Goal: Communication & Community: Participate in discussion

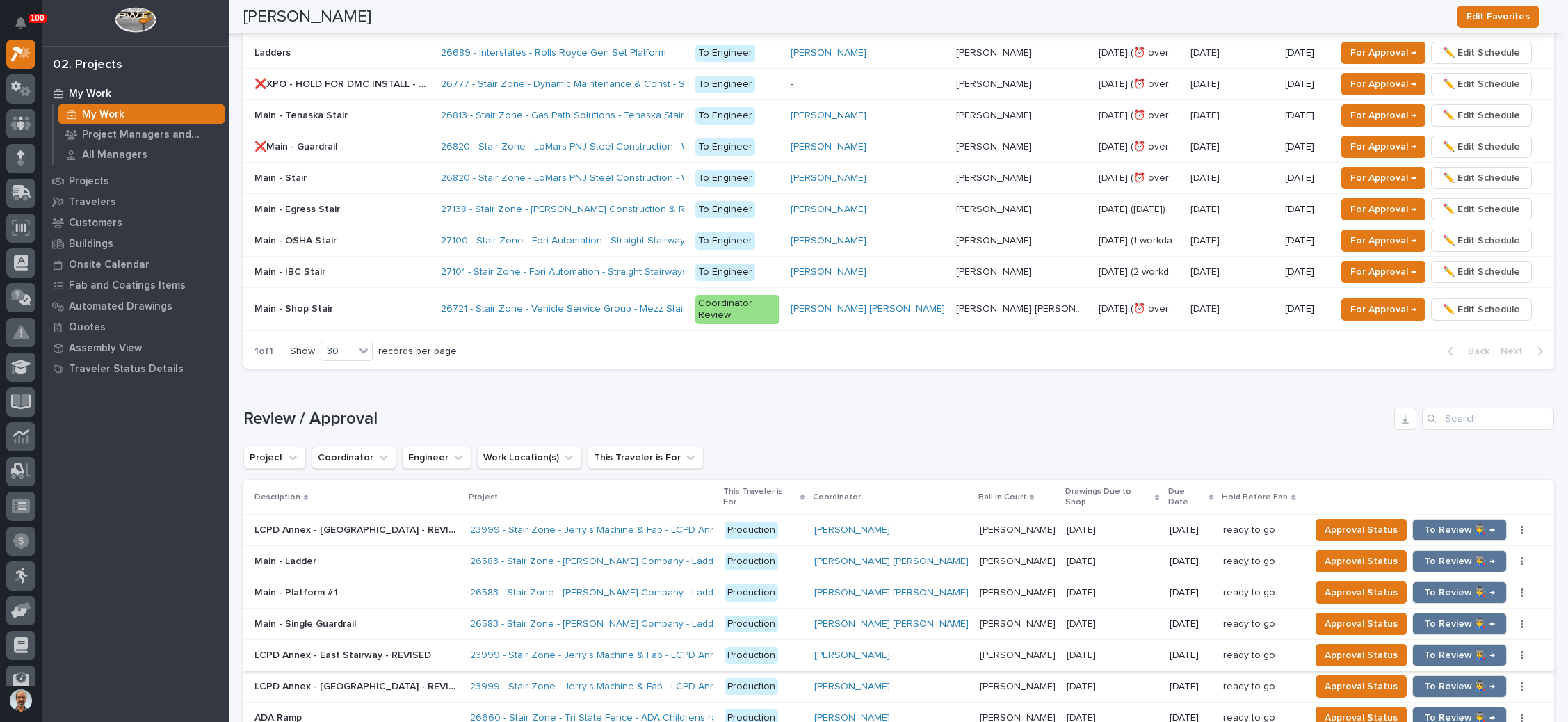
scroll to position [1132, 0]
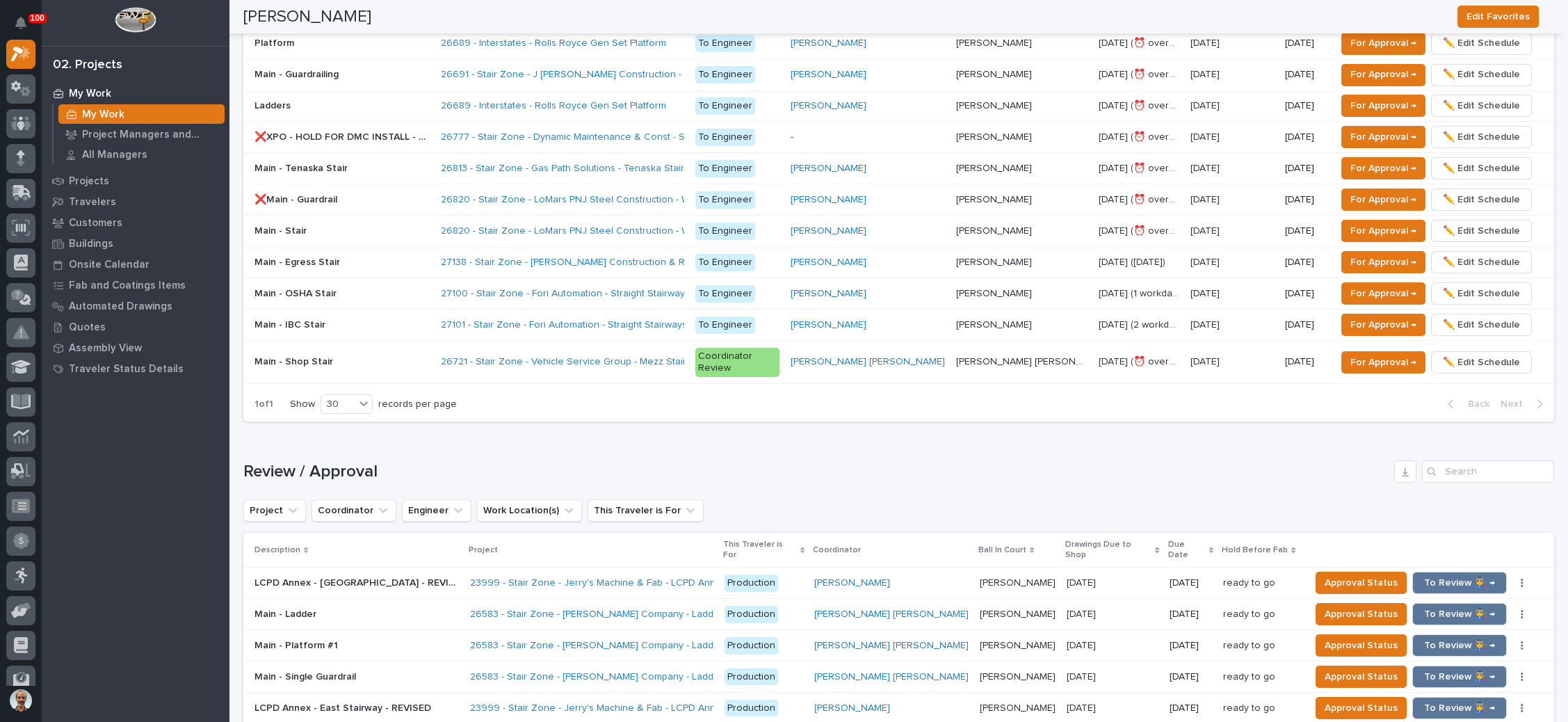
click at [417, 163] on p at bounding box center [342, 168] width 176 height 12
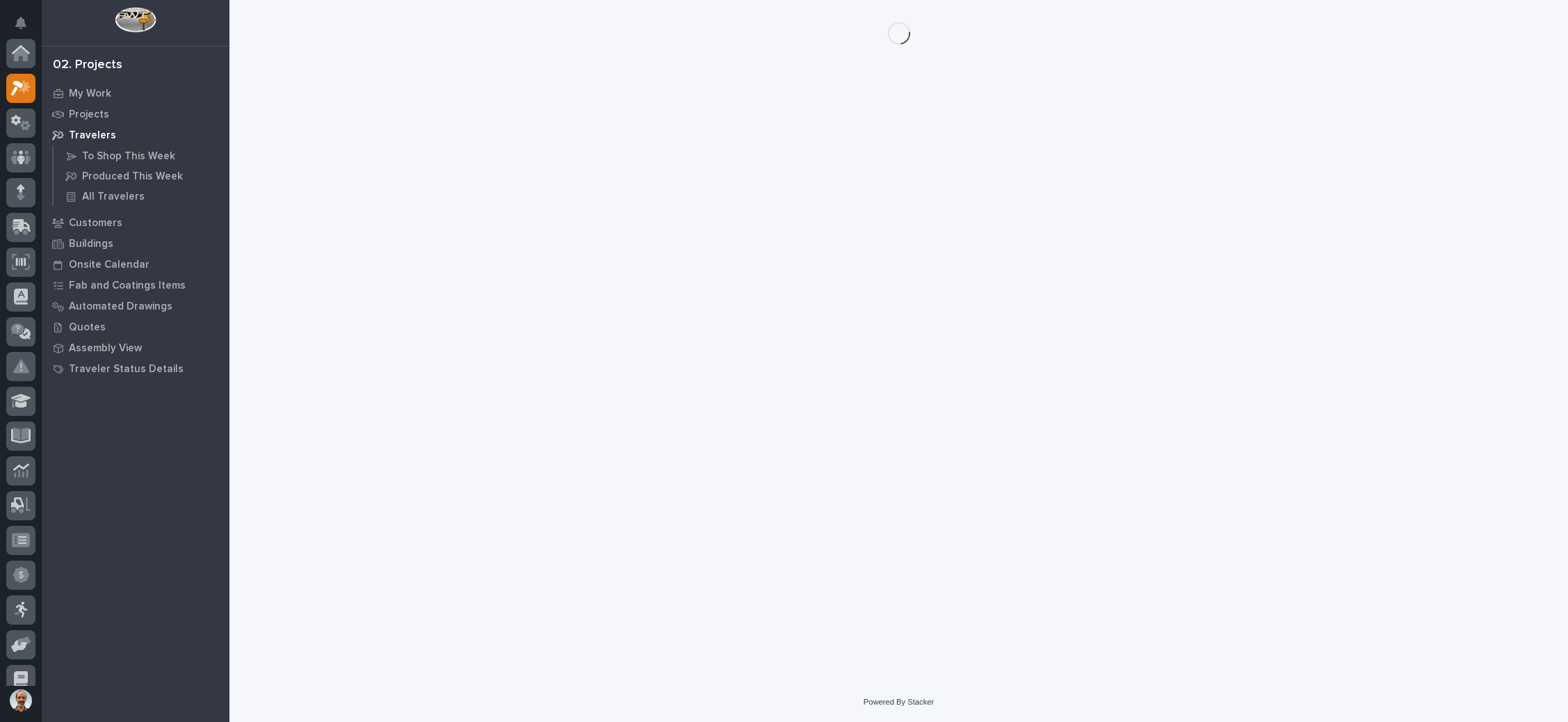
scroll to position [34, 0]
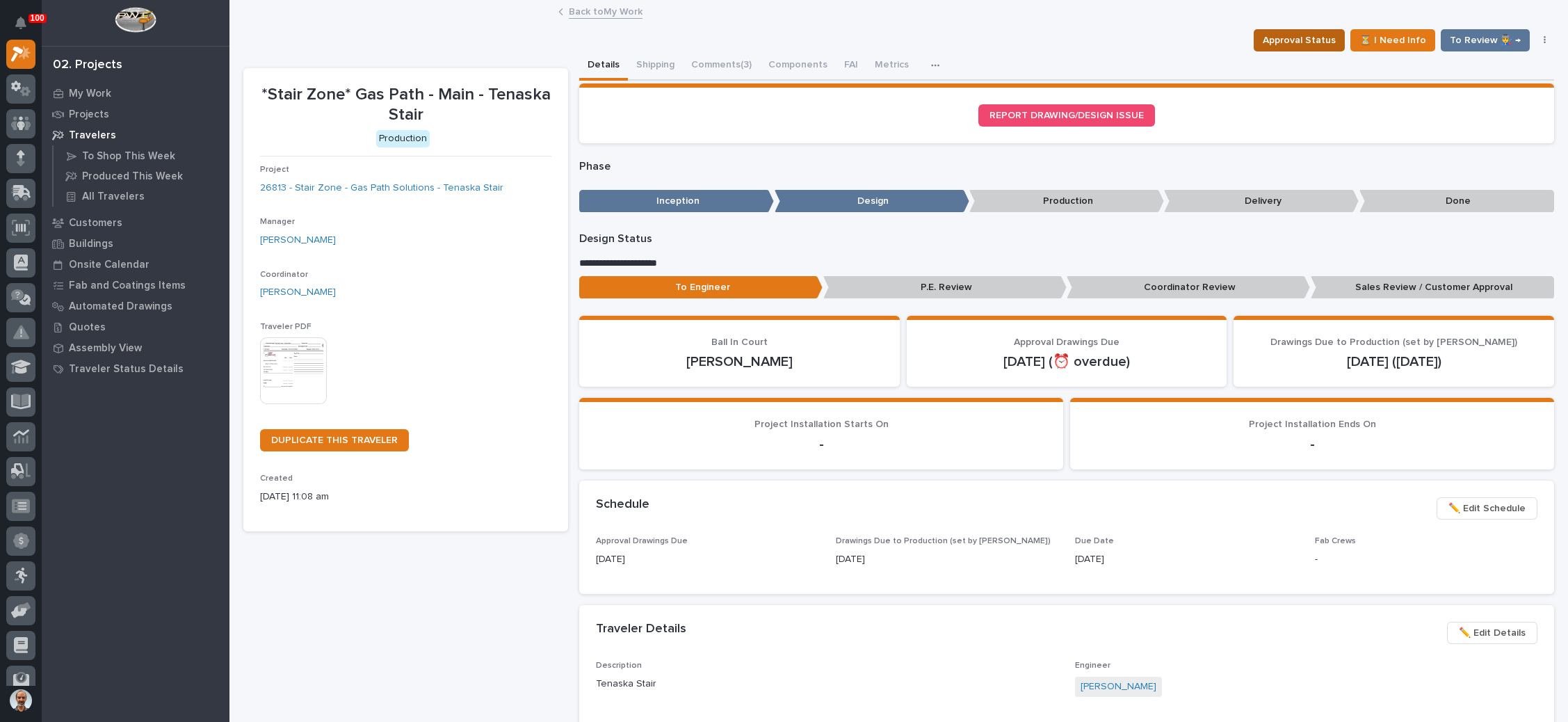
click at [1290, 34] on span "Approval Status" at bounding box center [1299, 40] width 73 height 17
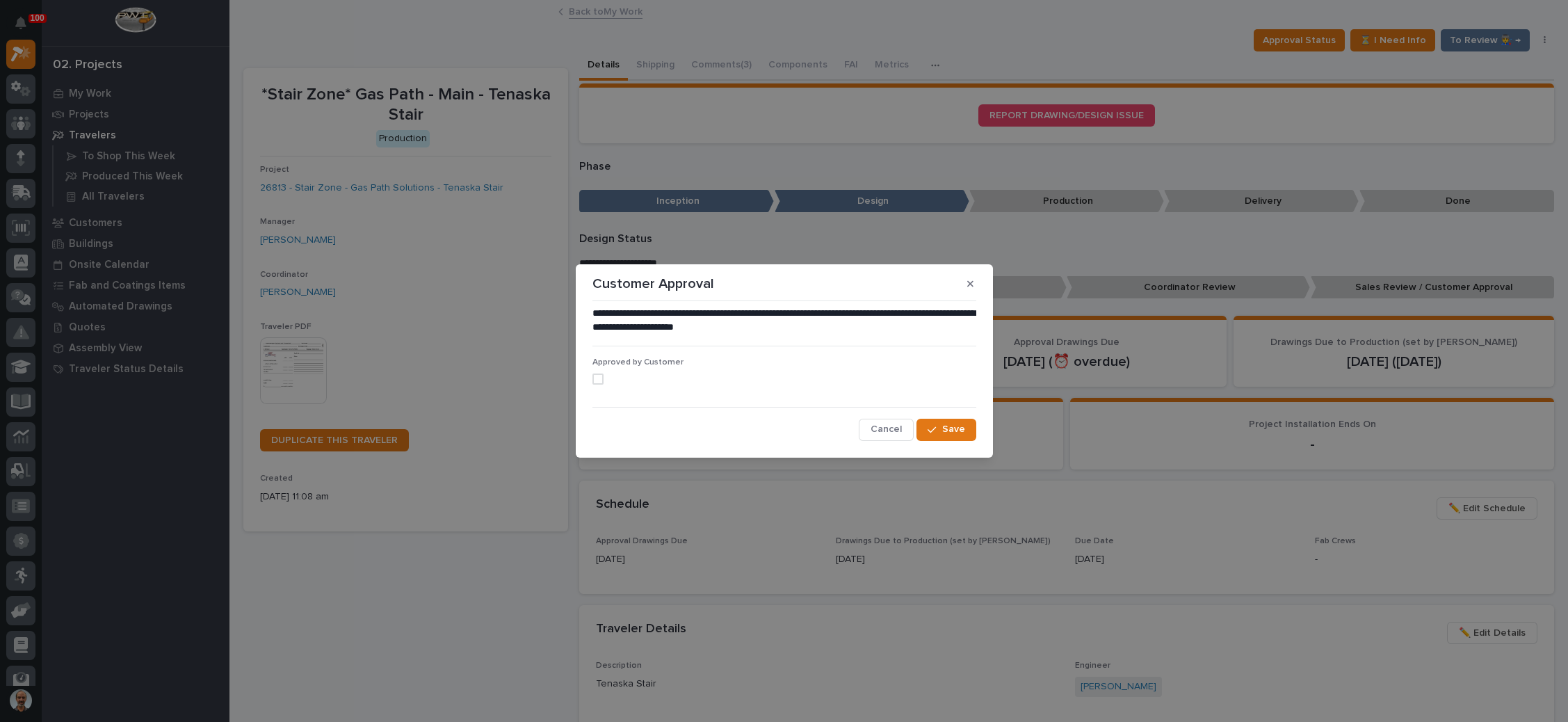
drag, startPoint x: 600, startPoint y: 380, endPoint x: 621, endPoint y: 389, distance: 22.8
click at [603, 381] on span at bounding box center [598, 380] width 11 height 11
click at [940, 422] on button "Save" at bounding box center [946, 430] width 59 height 23
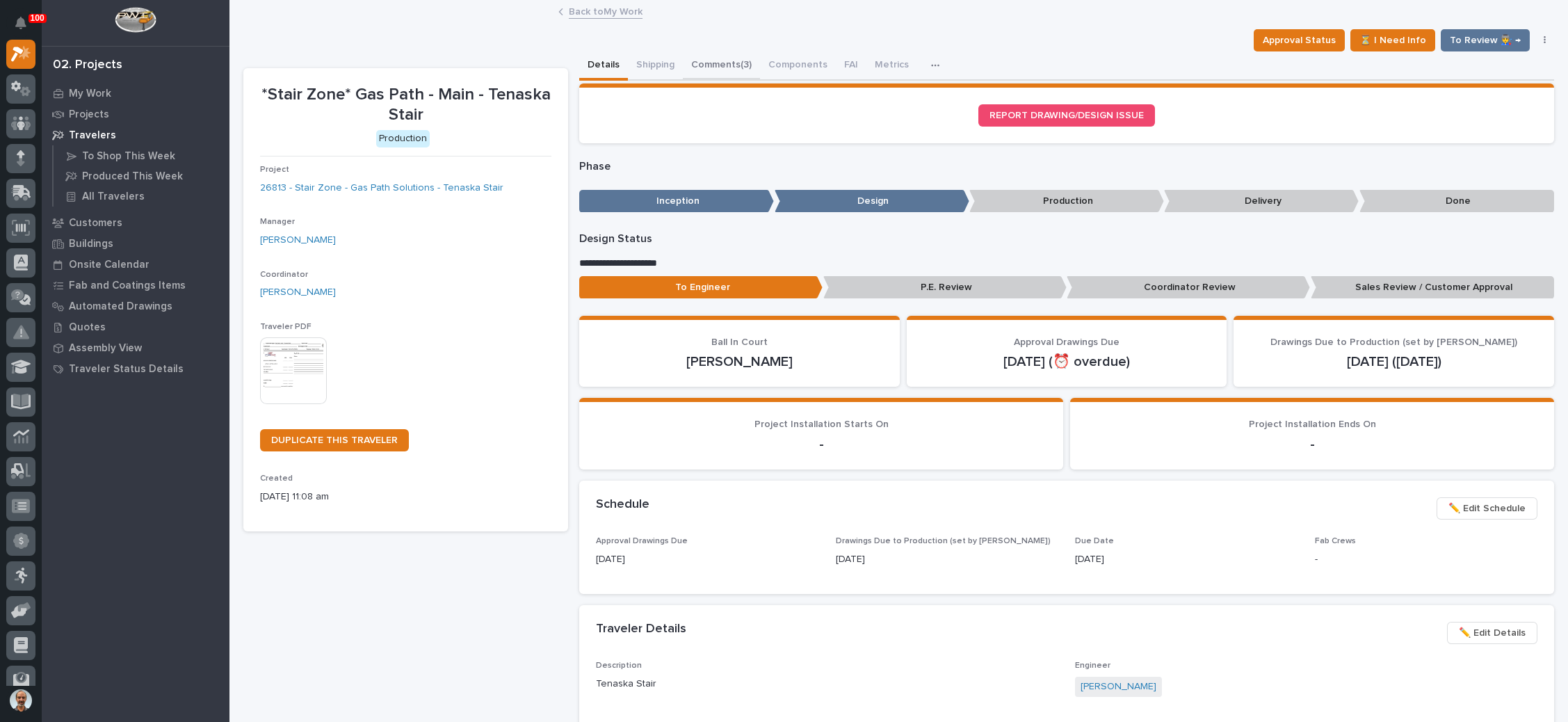
click at [728, 57] on button "Comments (3)" at bounding box center [721, 66] width 77 height 29
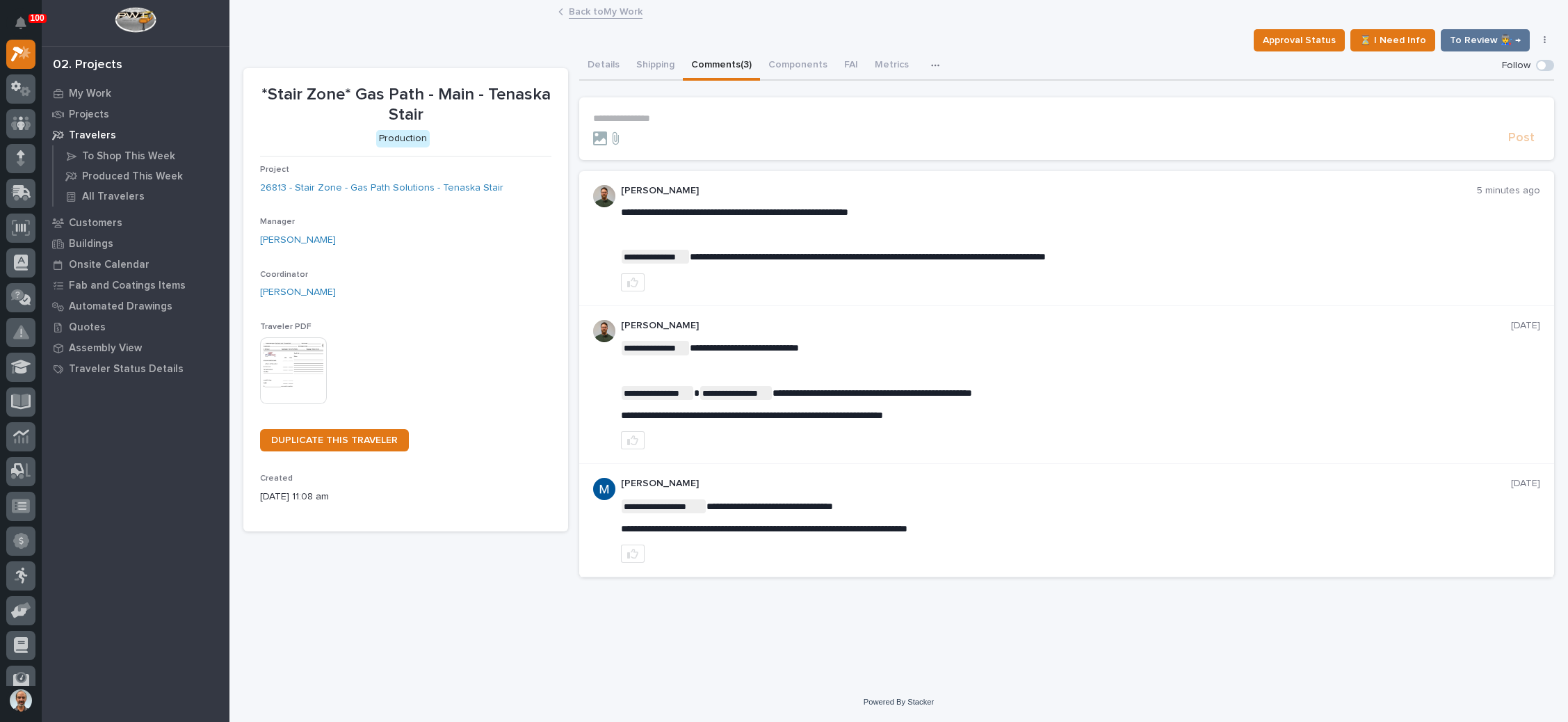
click at [625, 113] on p "**********" at bounding box center [1066, 118] width 947 height 12
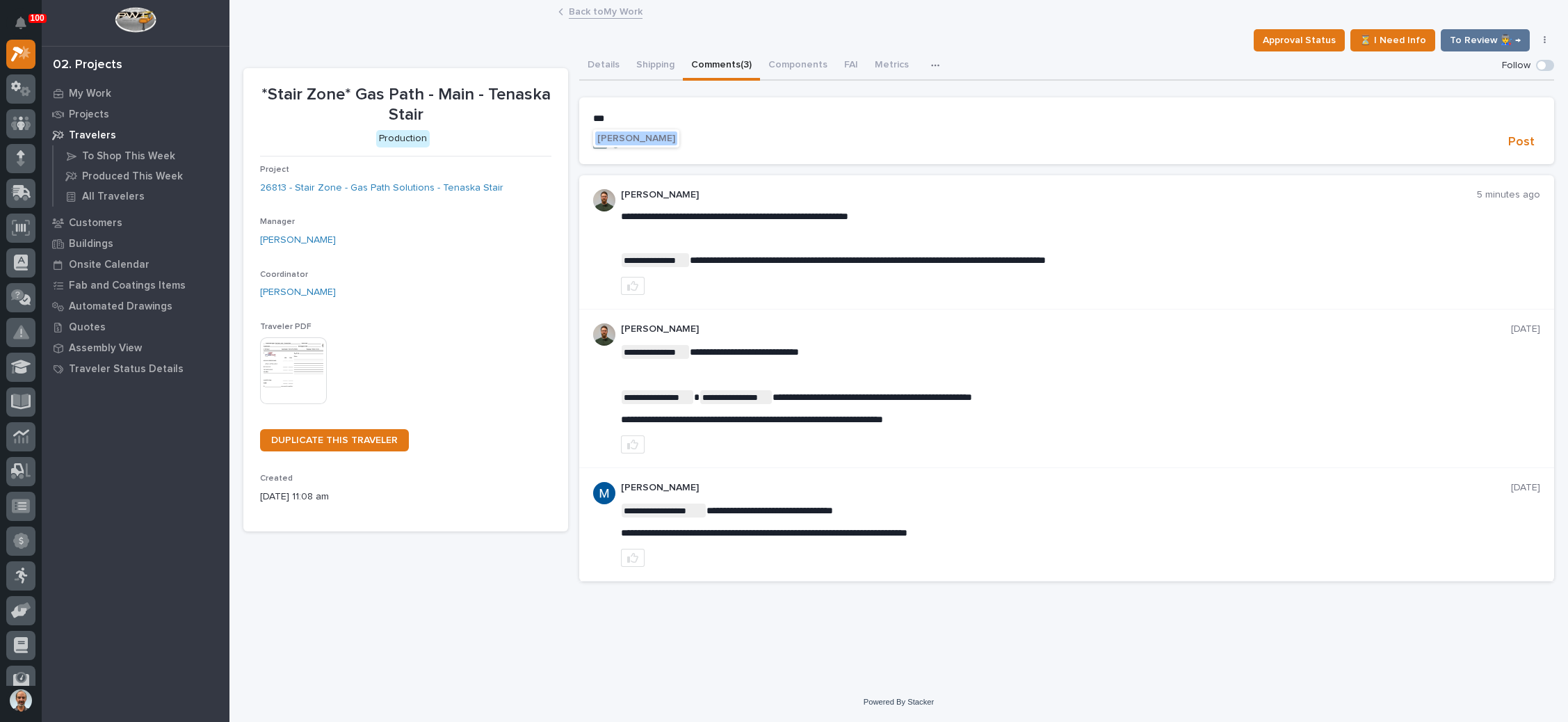
click at [627, 134] on span "[PERSON_NAME]" at bounding box center [636, 138] width 78 height 10
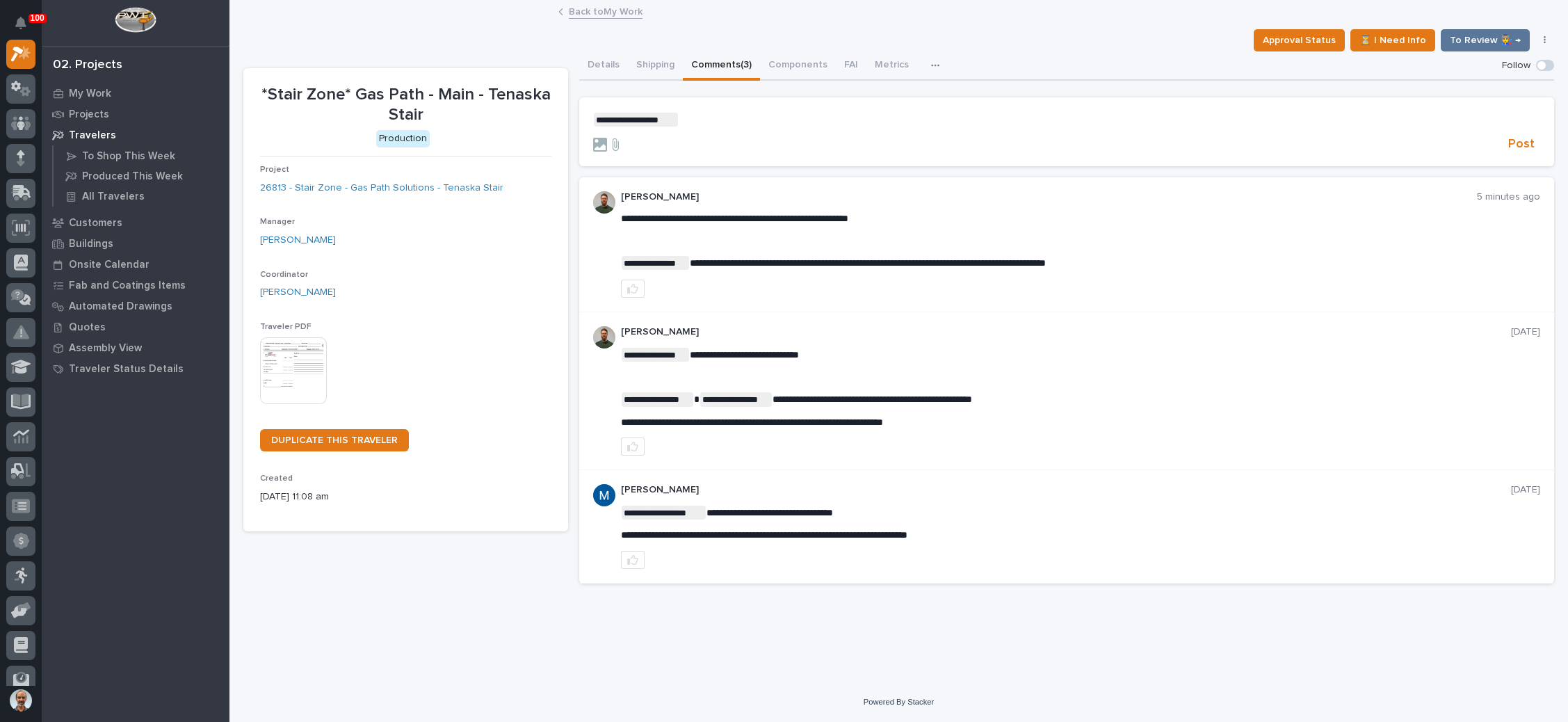
click at [716, 117] on p "**********" at bounding box center [1066, 119] width 947 height 14
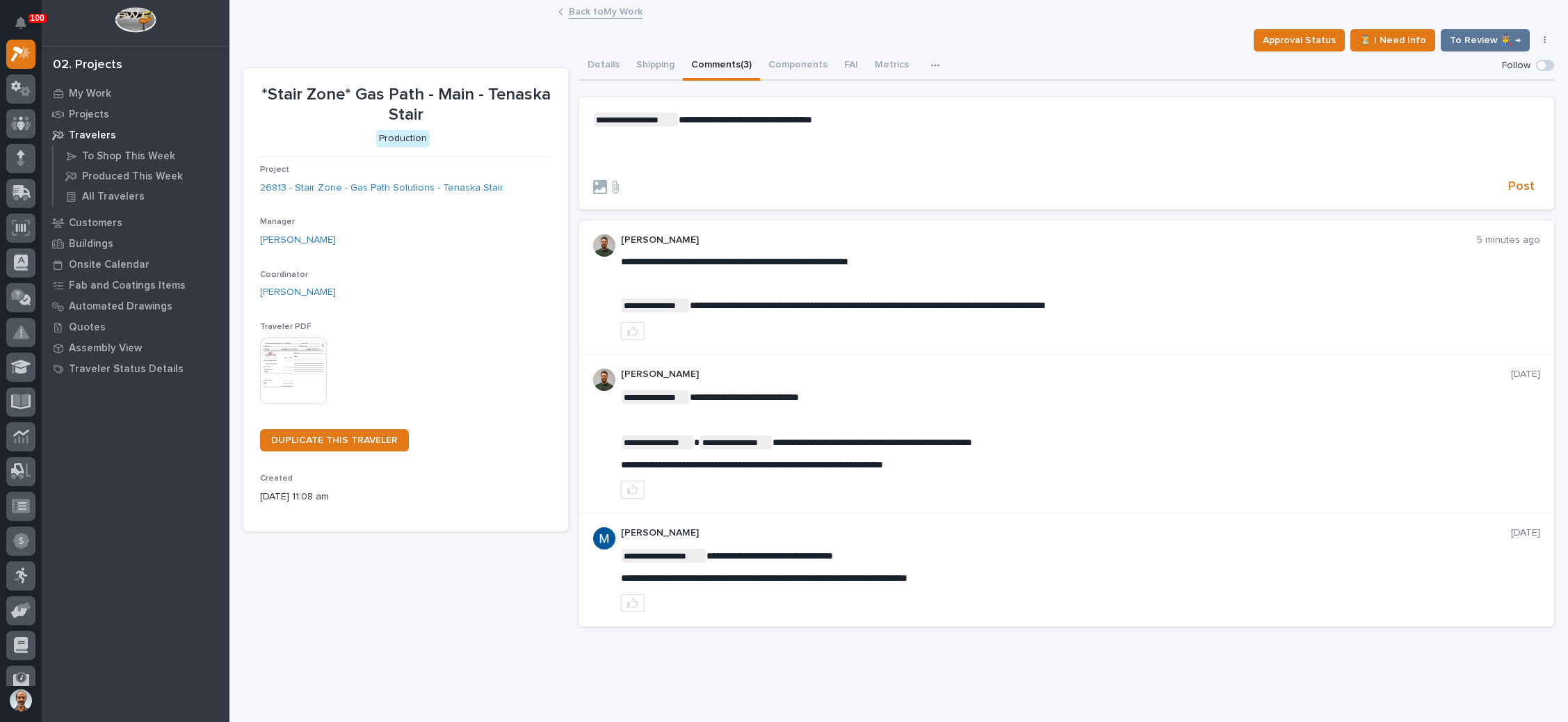
click at [716, 117] on span "**********" at bounding box center [745, 120] width 133 height 10
click at [1509, 185] on span "Post" at bounding box center [1522, 187] width 27 height 16
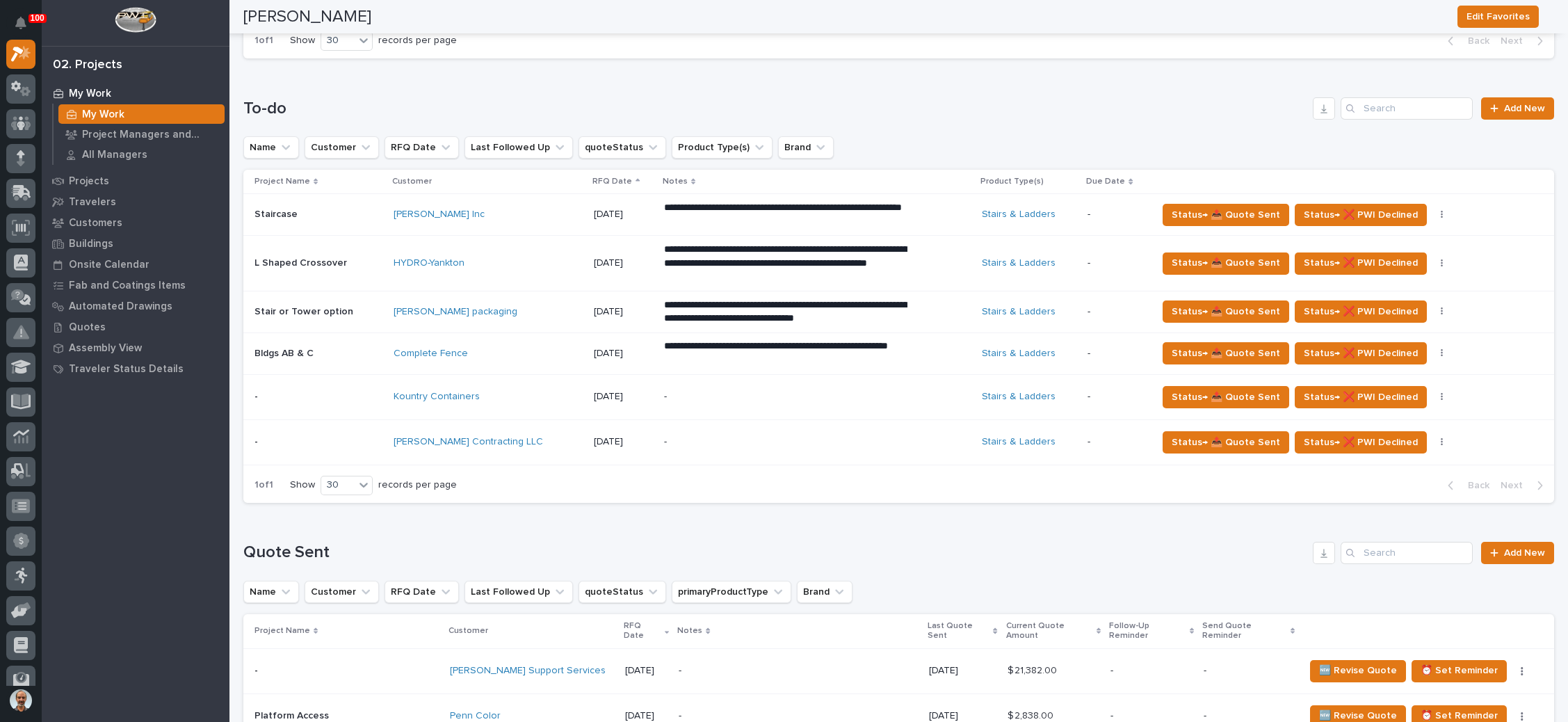
scroll to position [209, 0]
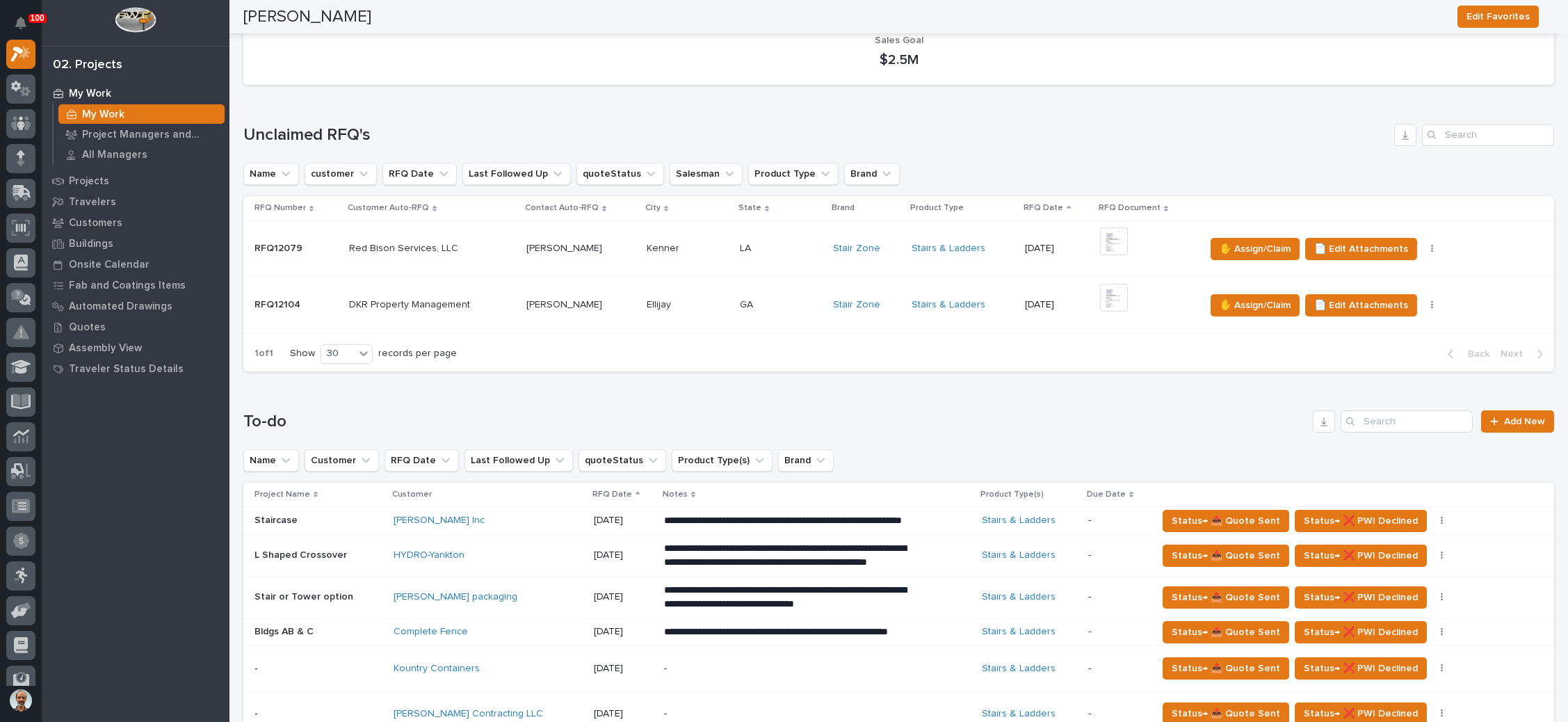
click at [793, 305] on p at bounding box center [781, 305] width 82 height 12
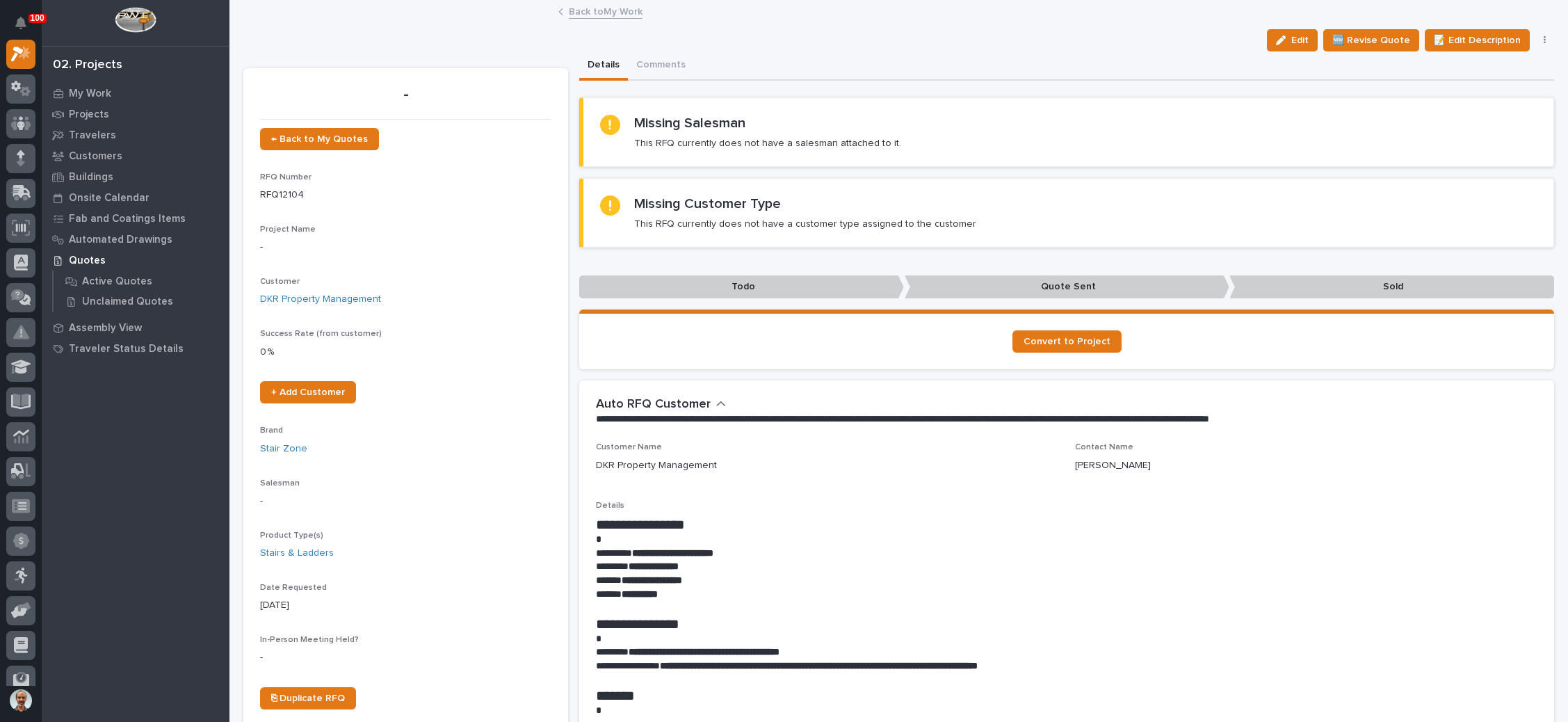
click at [1536, 41] on button "button" at bounding box center [1545, 40] width 19 height 10
click at [1468, 108] on span "✋ Assign/Claim" at bounding box center [1468, 113] width 71 height 17
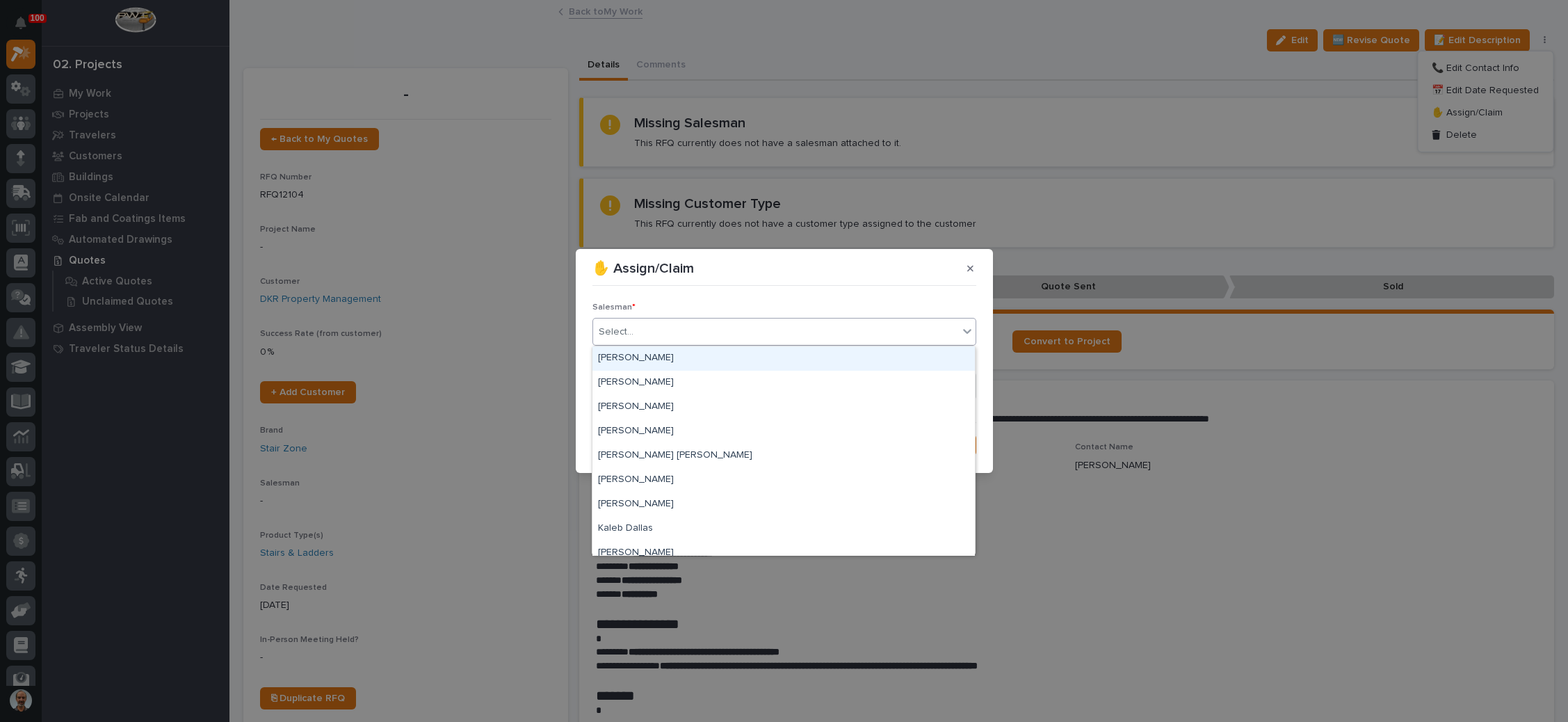
drag, startPoint x: 737, startPoint y: 332, endPoint x: 712, endPoint y: 350, distance: 30.8
click at [735, 332] on div "Select..." at bounding box center [775, 332] width 365 height 23
click at [691, 376] on div "[PERSON_NAME]" at bounding box center [783, 383] width 383 height 24
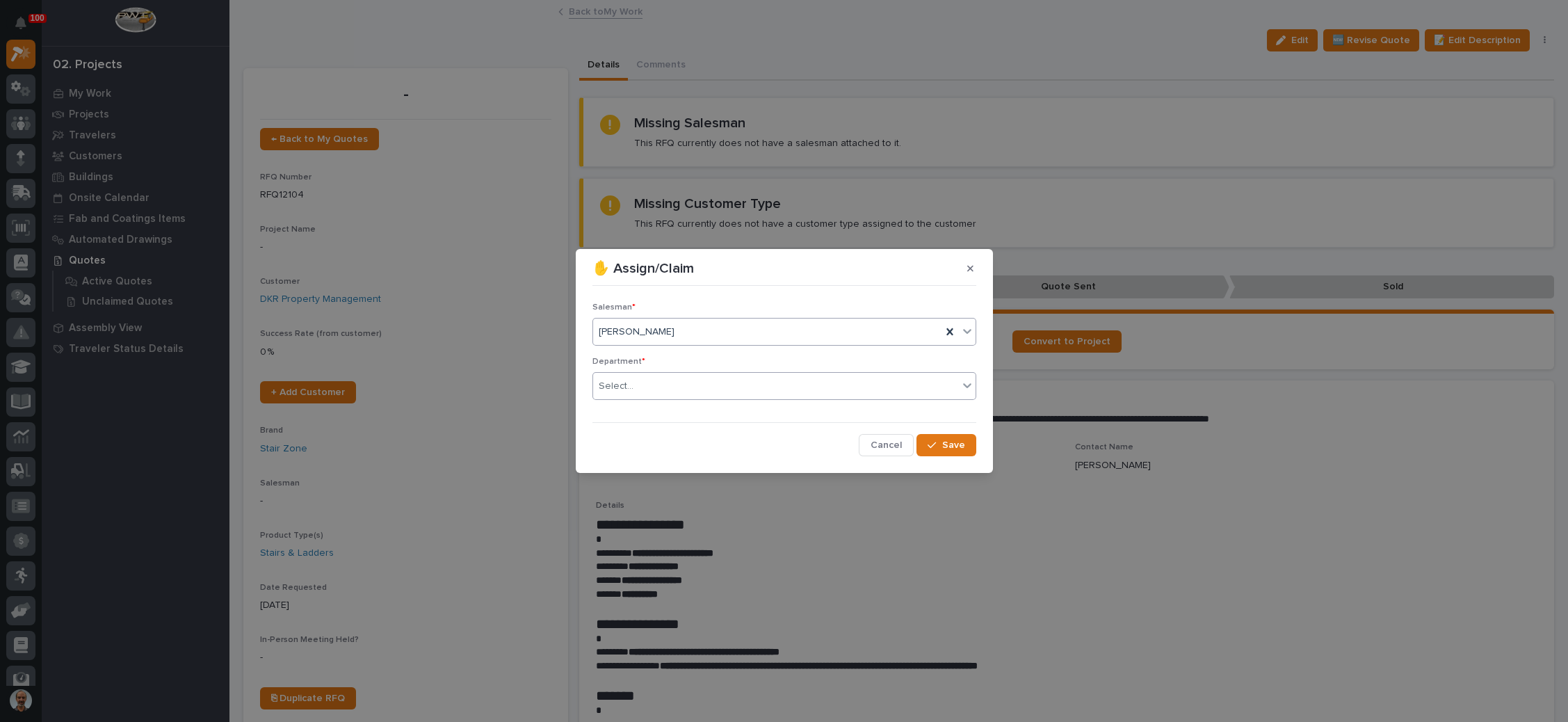
click at [691, 377] on div "Select..." at bounding box center [775, 386] width 365 height 23
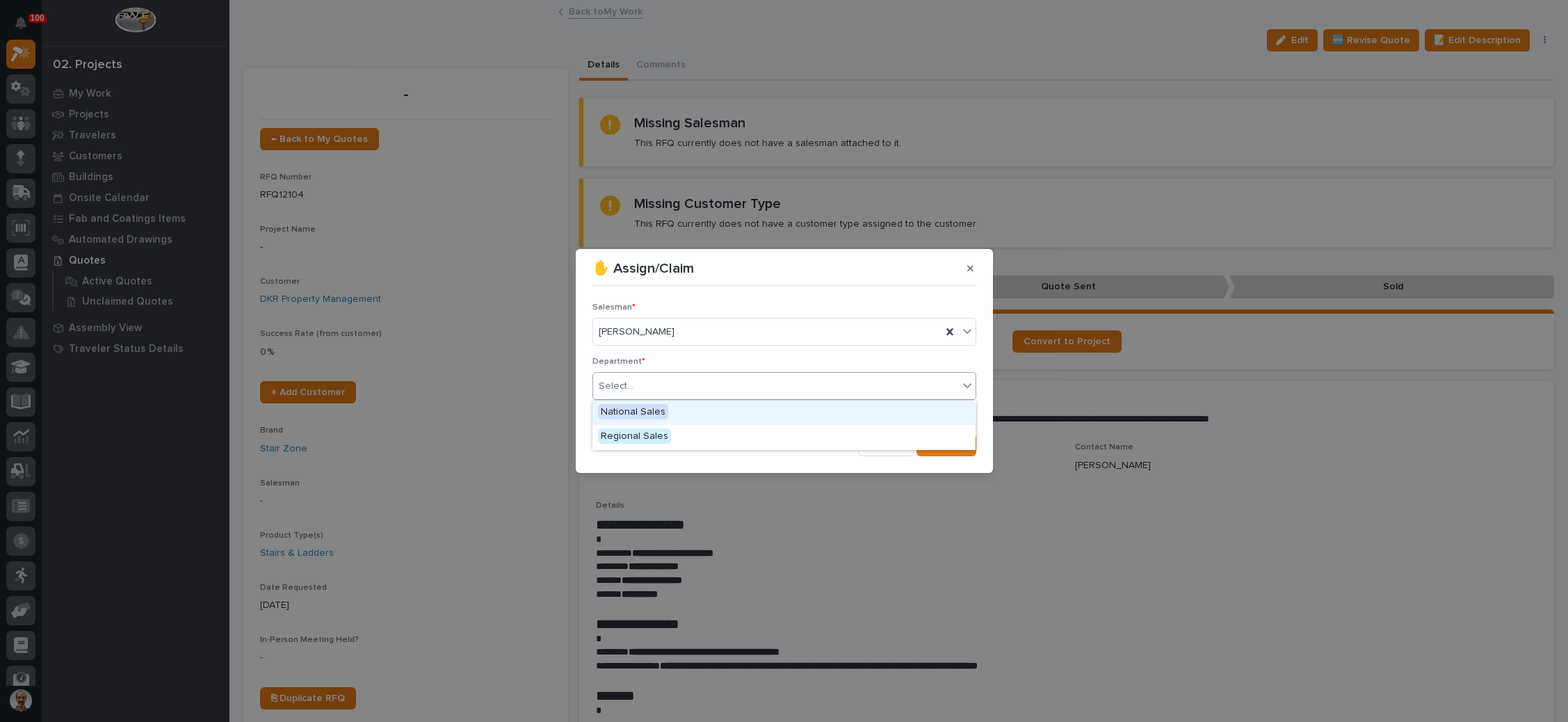
click at [685, 408] on div "National Sales" at bounding box center [783, 413] width 383 height 24
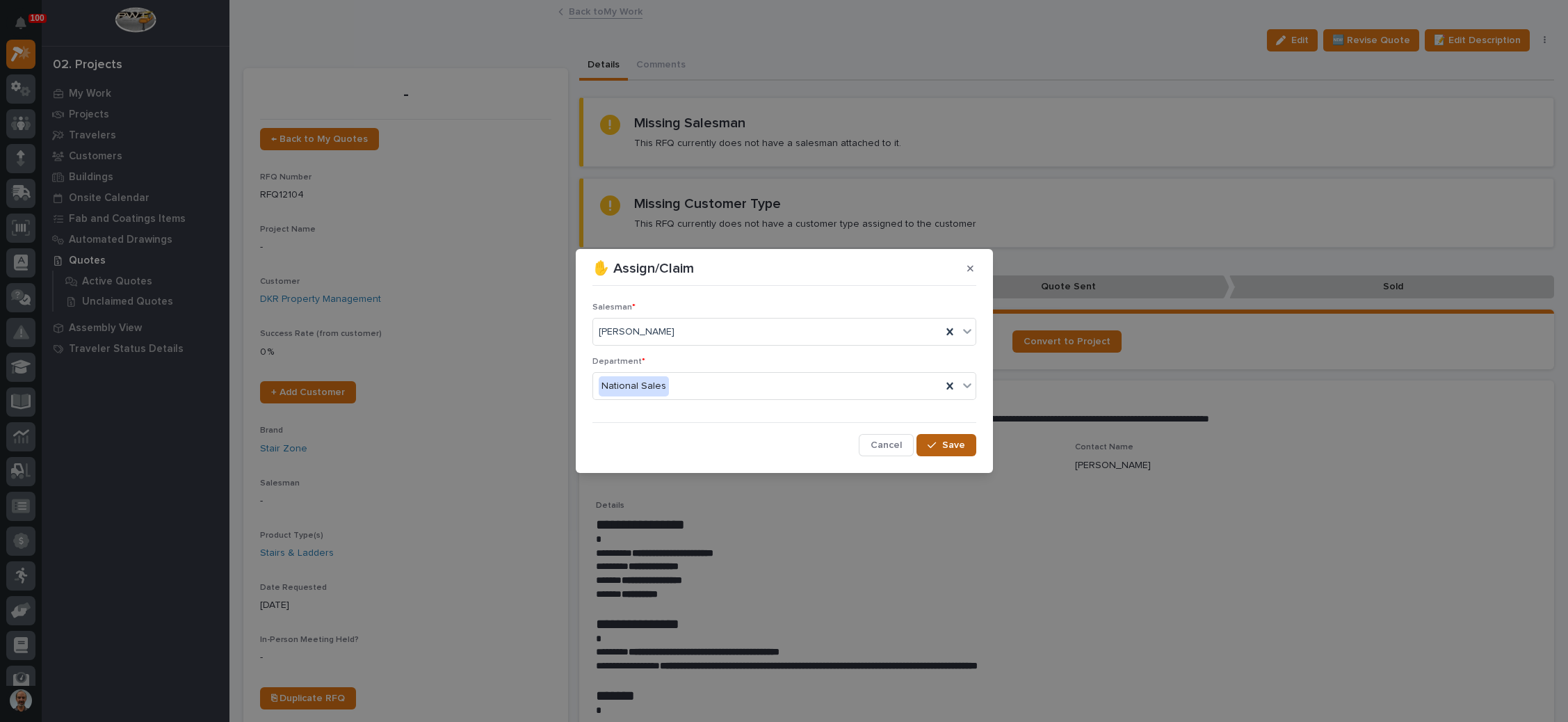
click at [944, 440] on span "Save" at bounding box center [954, 444] width 23 height 12
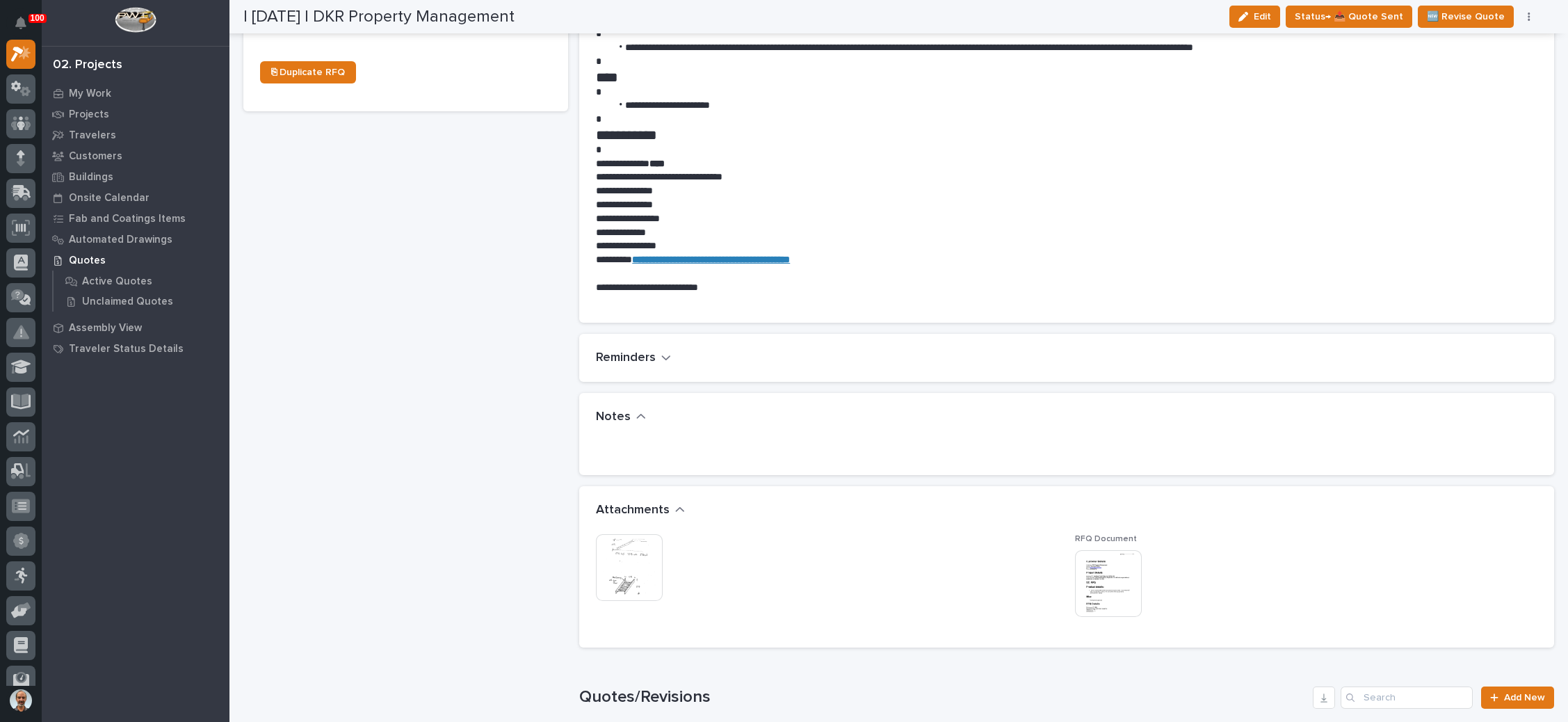
scroll to position [835, 0]
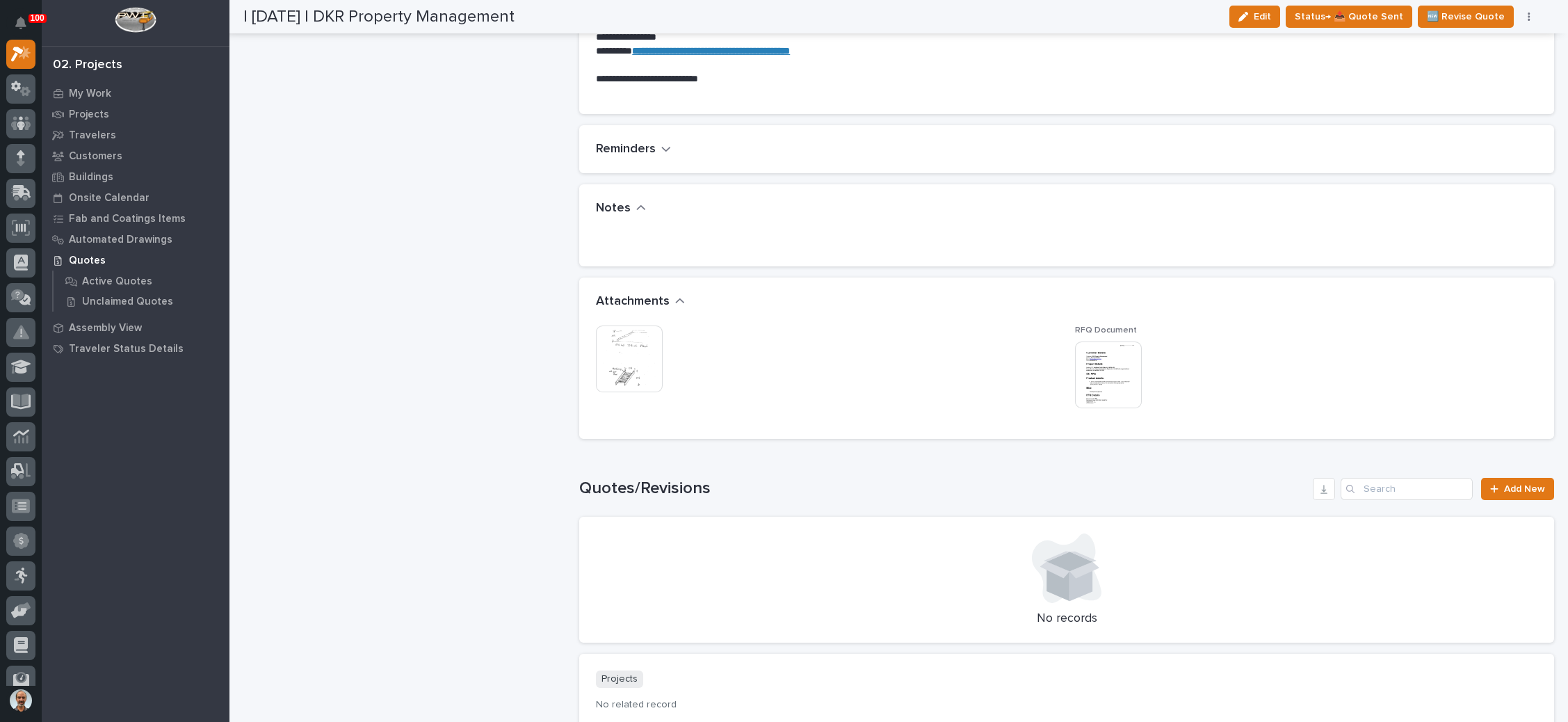
click at [642, 355] on img at bounding box center [629, 359] width 67 height 67
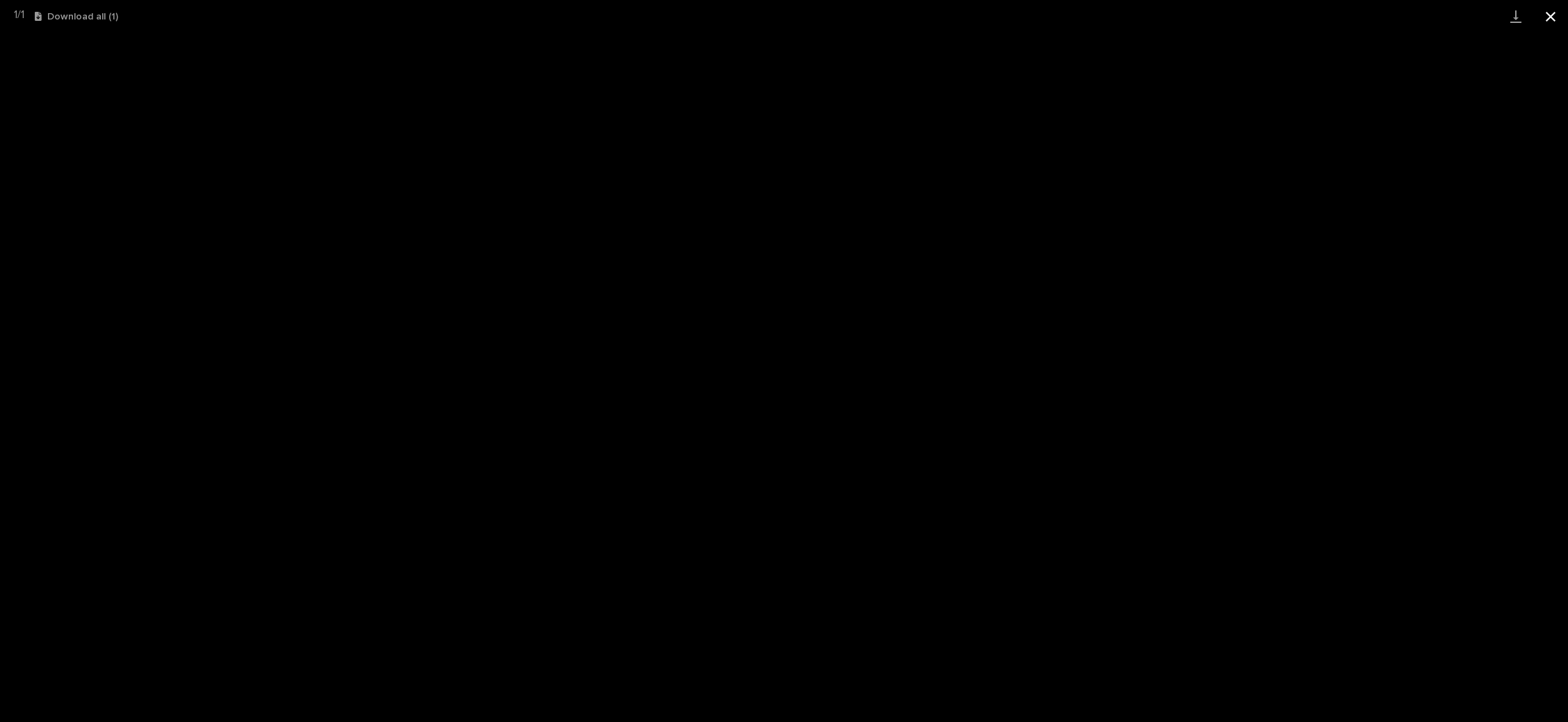
click at [1547, 11] on button "Close gallery" at bounding box center [1550, 16] width 35 height 32
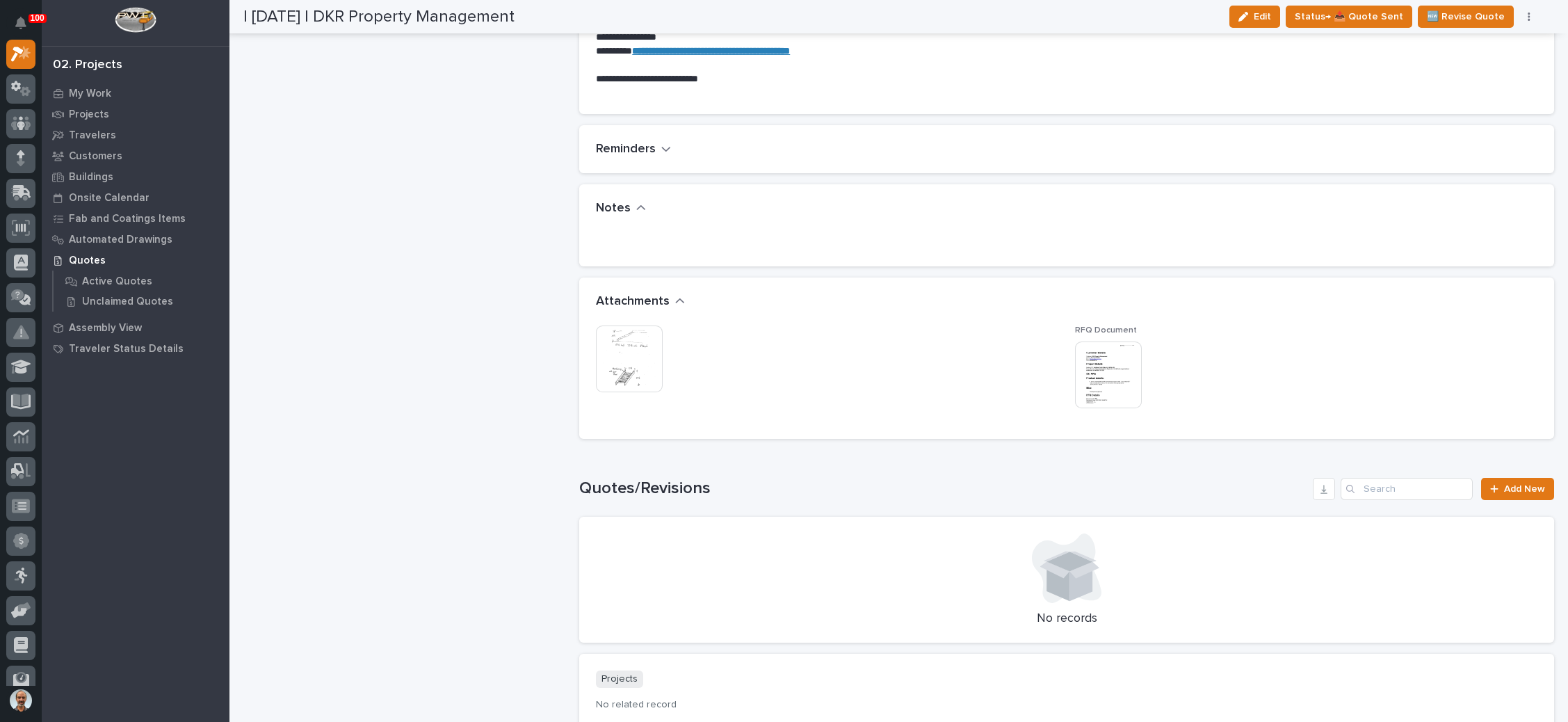
click at [1101, 374] on img at bounding box center [1108, 375] width 67 height 67
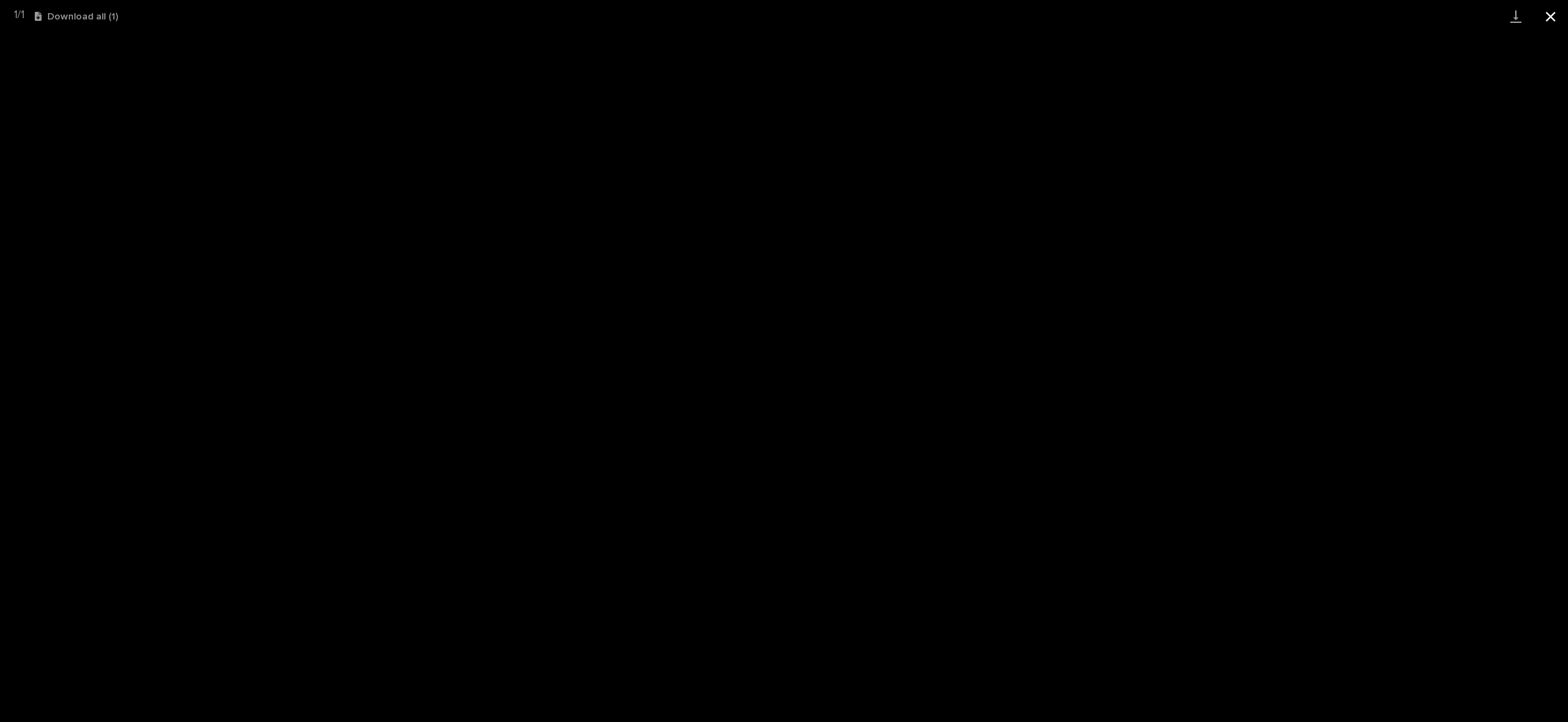
click at [1549, 19] on button "Close gallery" at bounding box center [1550, 16] width 35 height 32
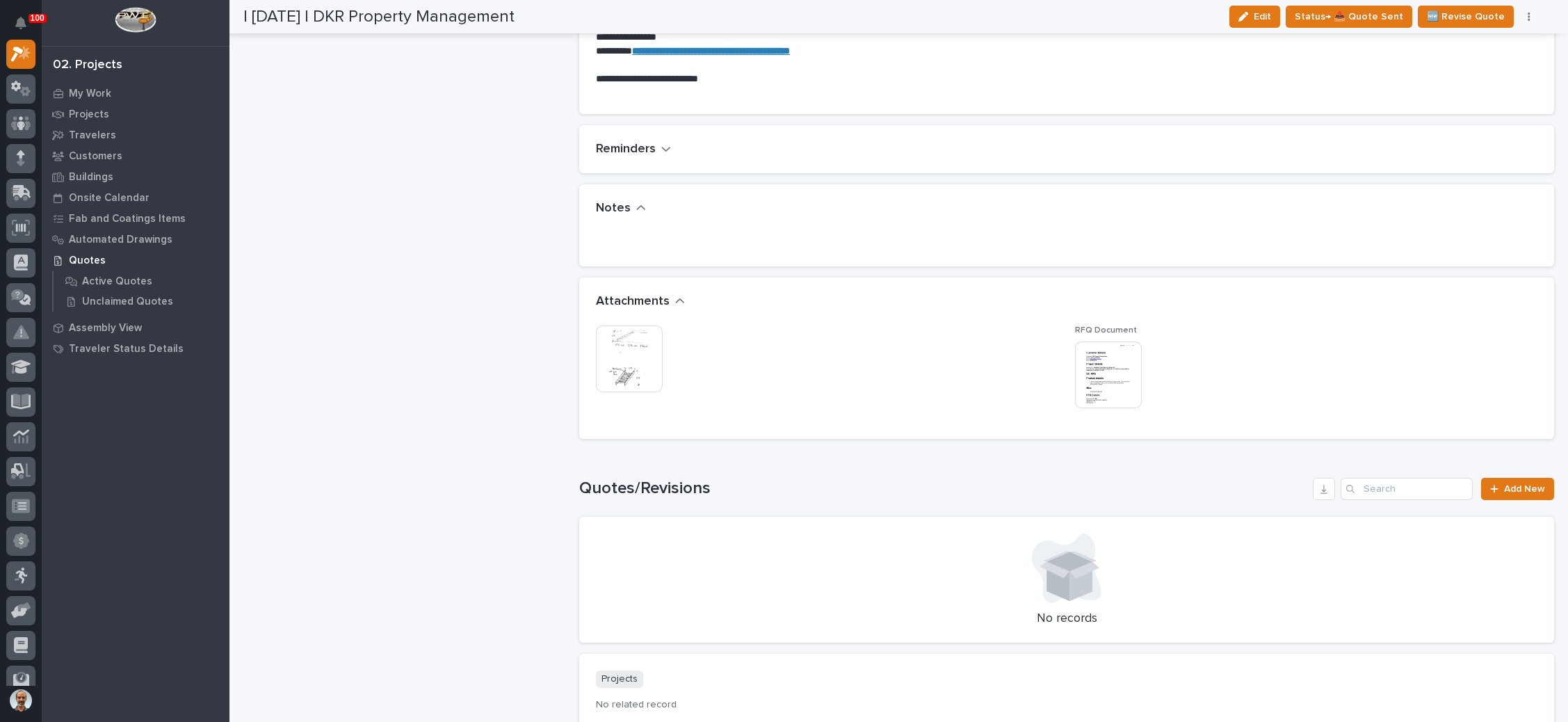
click at [638, 351] on img at bounding box center [629, 359] width 67 height 67
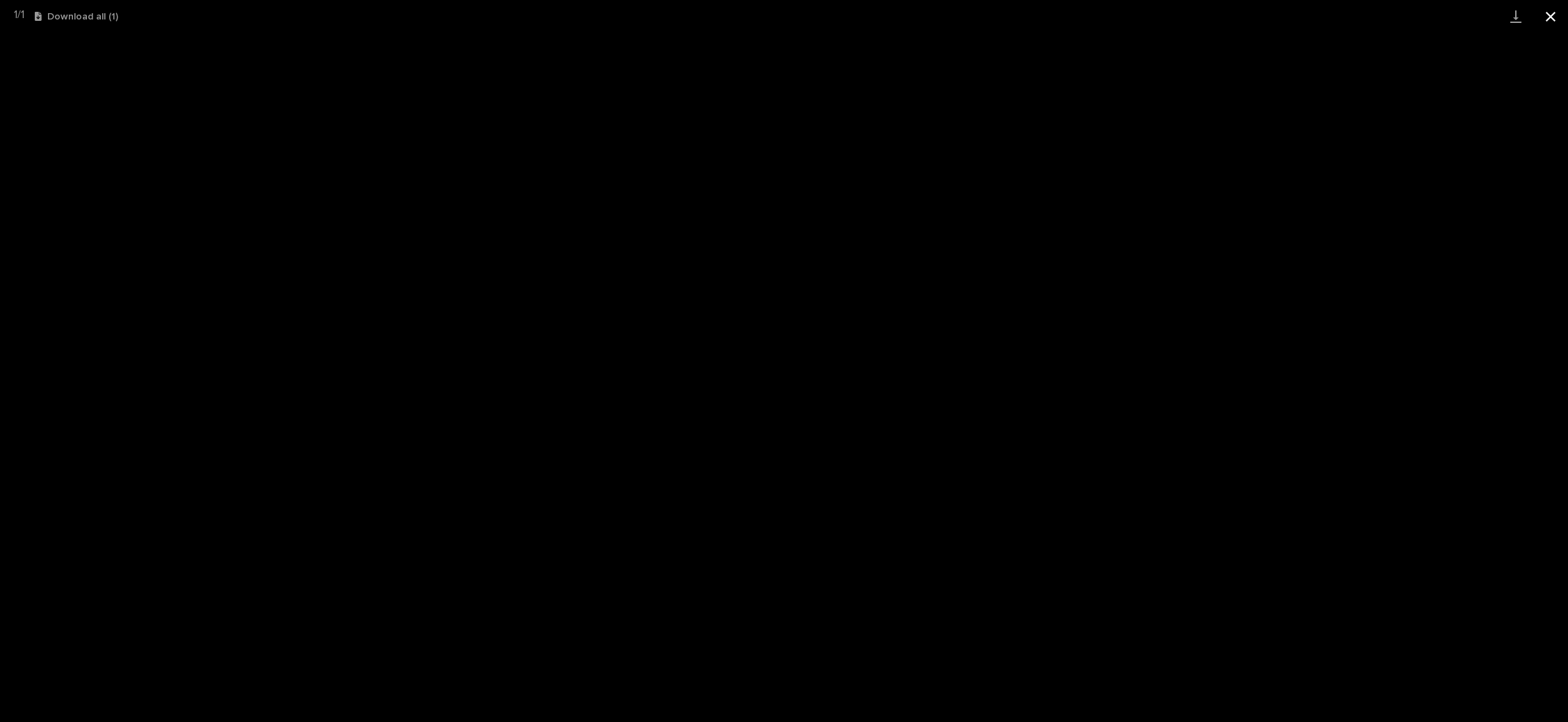
click at [1549, 22] on button "Close gallery" at bounding box center [1550, 16] width 35 height 32
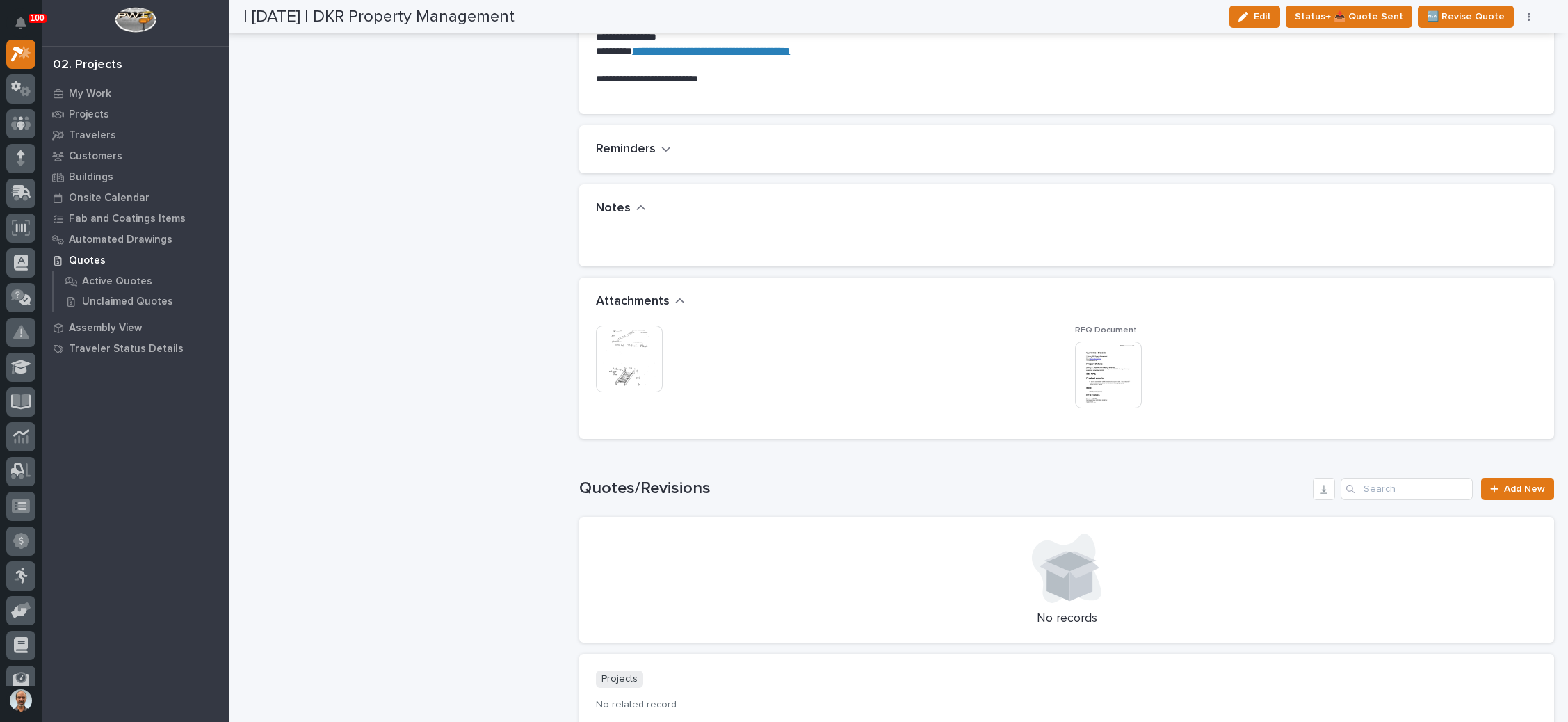
click at [1083, 369] on img at bounding box center [1108, 375] width 67 height 67
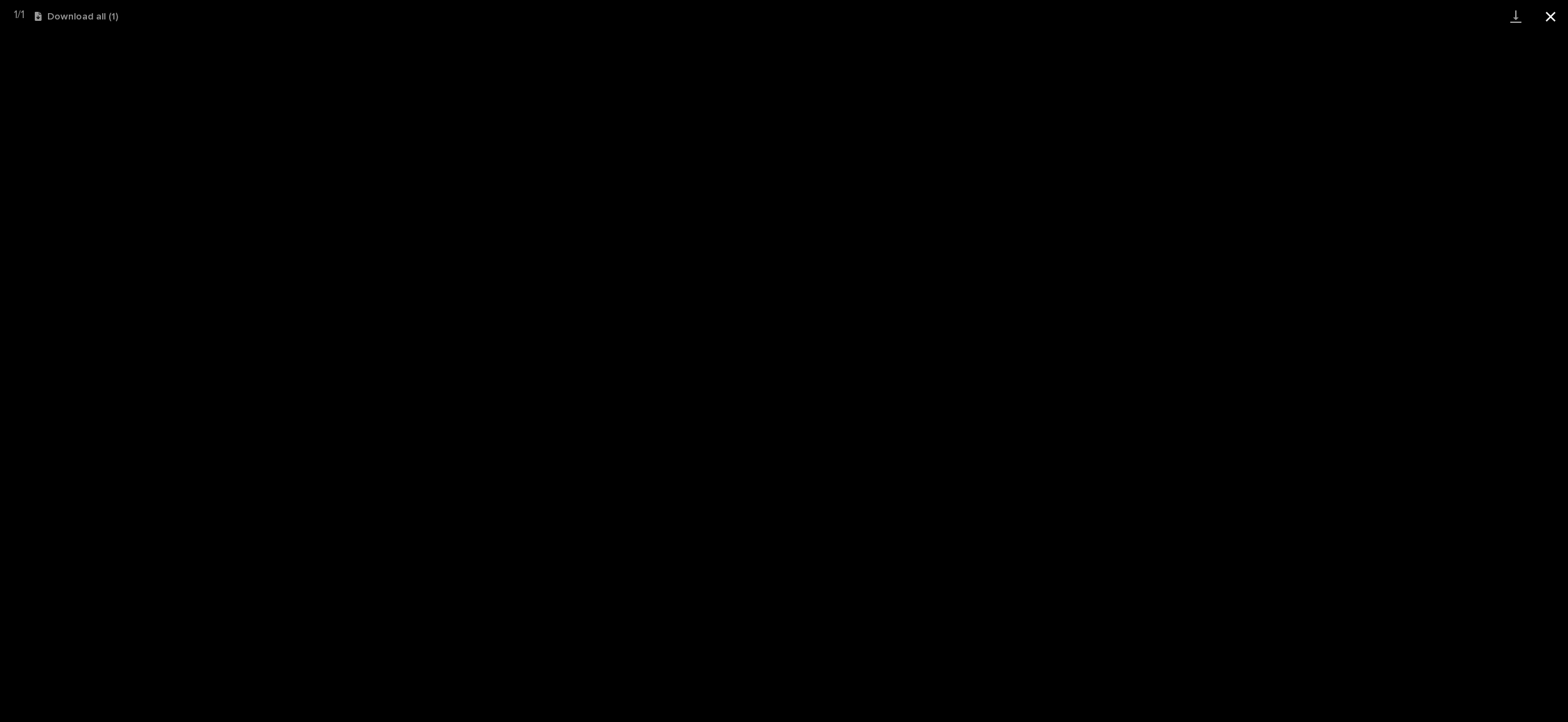
click at [1553, 15] on button "Close gallery" at bounding box center [1550, 16] width 35 height 32
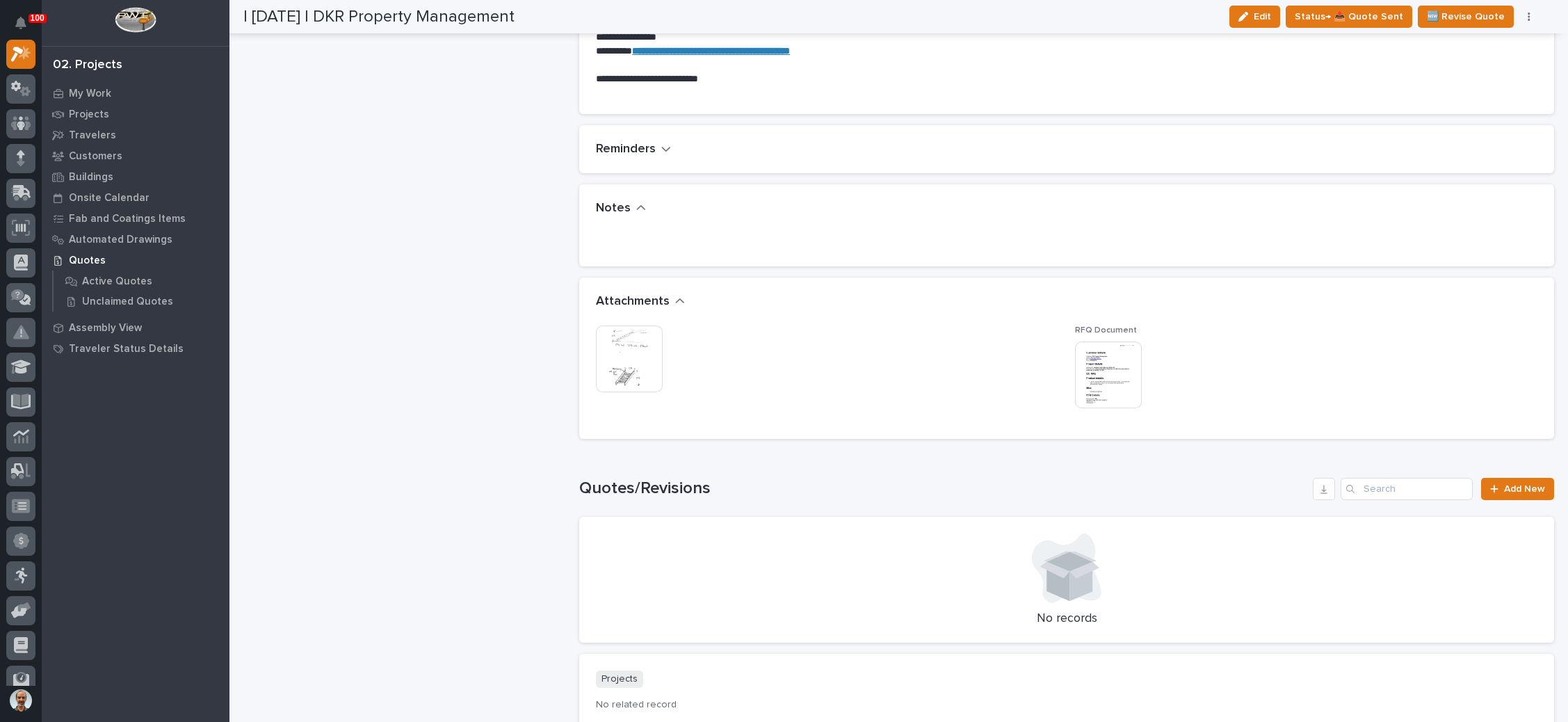
click at [647, 348] on img at bounding box center [629, 359] width 67 height 67
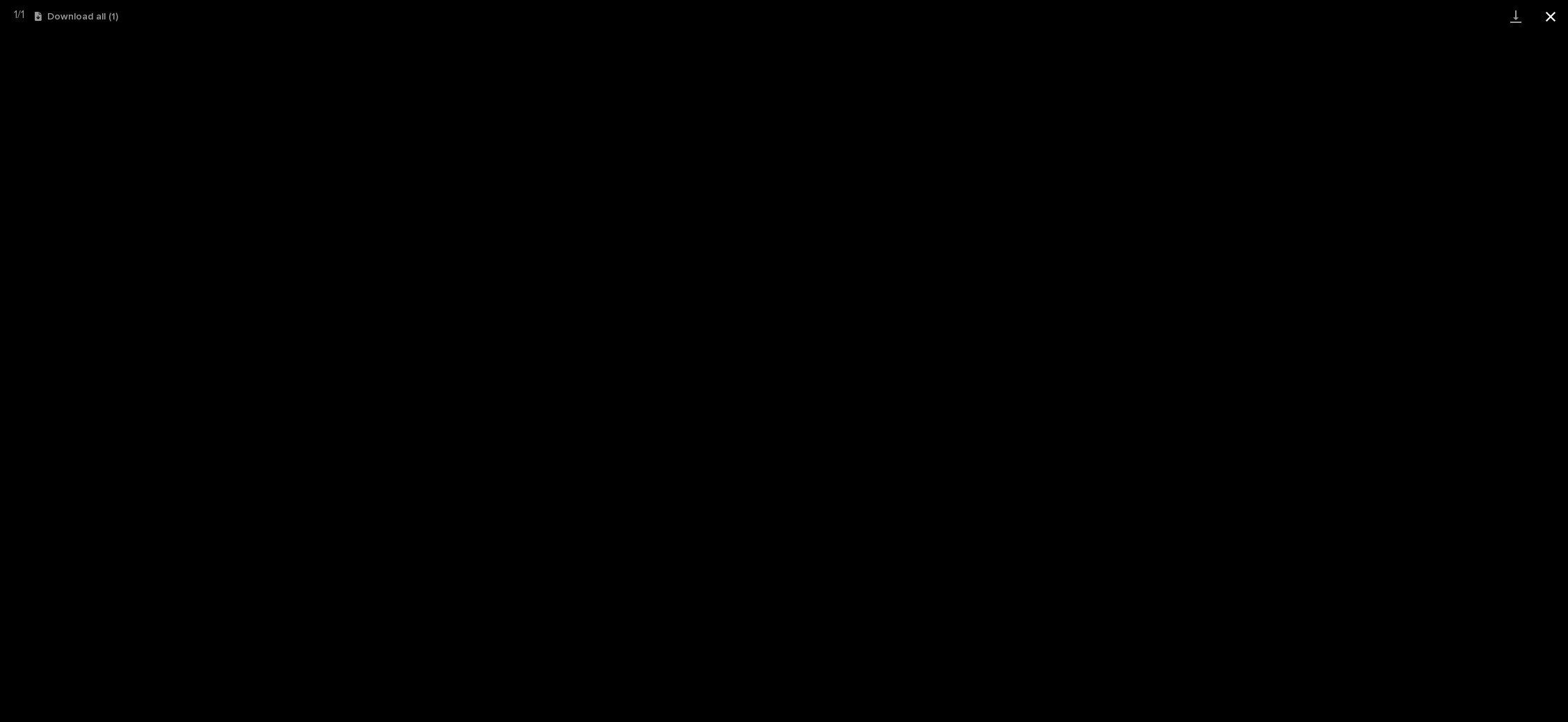
click at [1545, 12] on button "Close gallery" at bounding box center [1550, 16] width 35 height 32
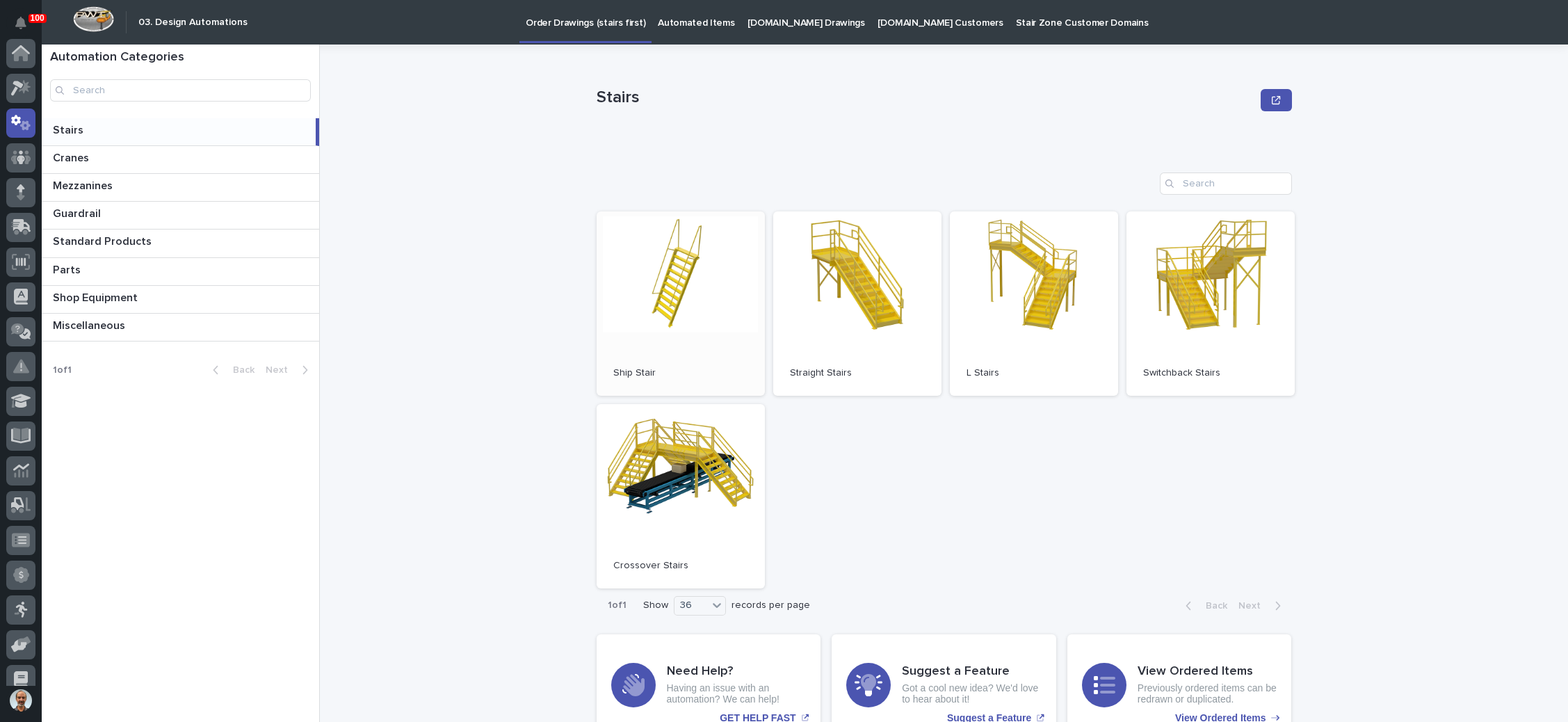
scroll to position [69, 0]
click at [856, 256] on link "Open" at bounding box center [858, 304] width 168 height 185
